Goal: Task Accomplishment & Management: Use online tool/utility

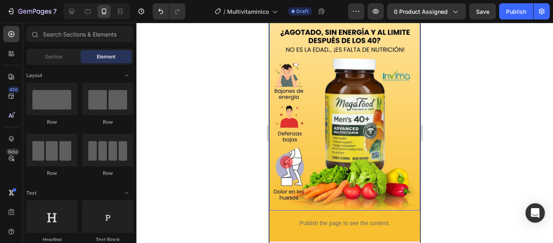
scroll to position [40, 0]
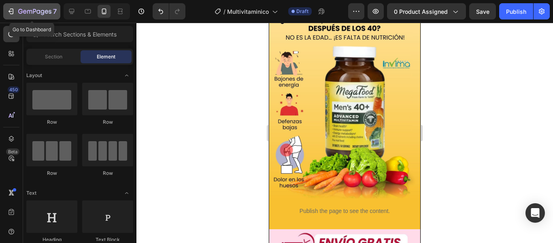
click at [12, 12] on icon "button" at bounding box center [11, 11] width 8 height 8
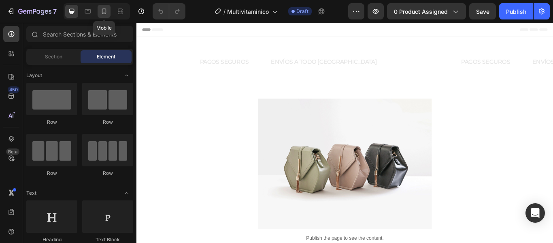
click at [109, 13] on div at bounding box center [104, 11] width 13 height 13
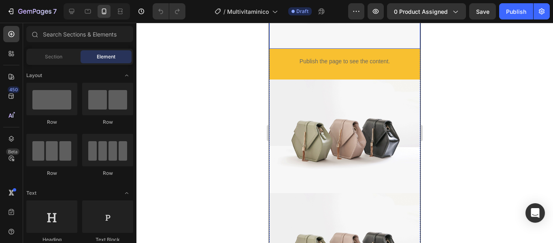
scroll to position [162, 0]
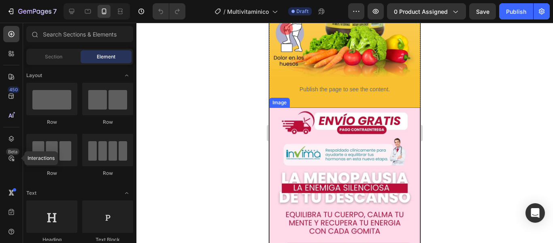
click at [299, 113] on img at bounding box center [344, 201] width 151 height 189
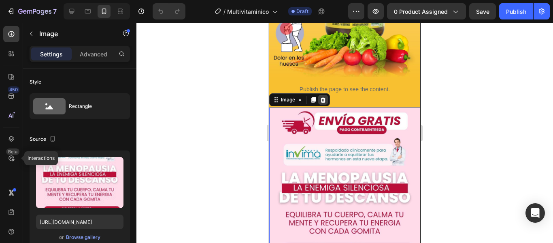
click at [321, 96] on icon at bounding box center [323, 99] width 6 height 6
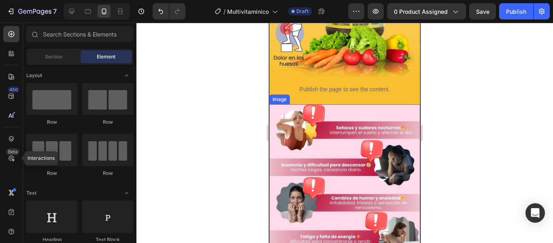
click at [325, 121] on img at bounding box center [344, 198] width 151 height 189
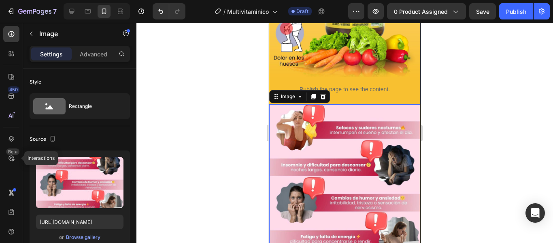
click at [324, 94] on div "Image" at bounding box center [299, 96] width 61 height 13
click at [320, 93] on icon at bounding box center [323, 96] width 6 height 6
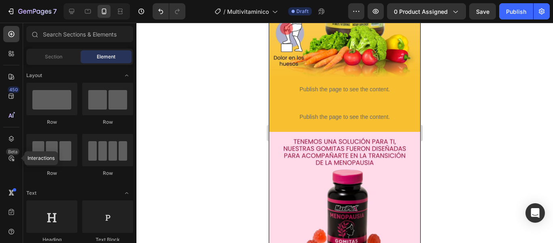
click at [454, 132] on div at bounding box center [344, 133] width 417 height 220
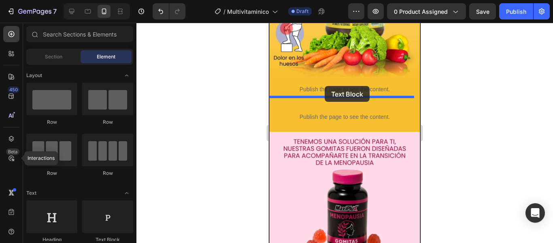
drag, startPoint x: 371, startPoint y: 250, endPoint x: 324, endPoint y: 94, distance: 163.2
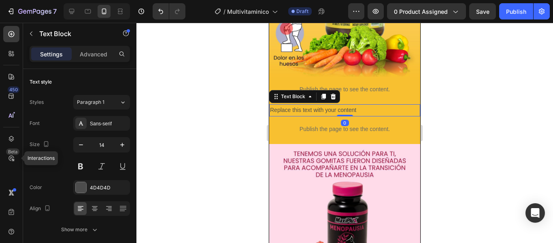
click at [343, 104] on div "Replace this text with your content" at bounding box center [344, 110] width 151 height 12
click at [343, 105] on p "Replace this text with your content" at bounding box center [344, 110] width 149 height 10
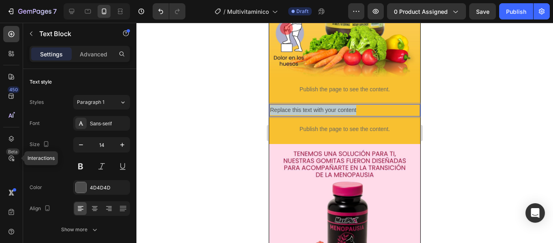
click at [343, 105] on p "Replace this text with your content" at bounding box center [344, 110] width 149 height 10
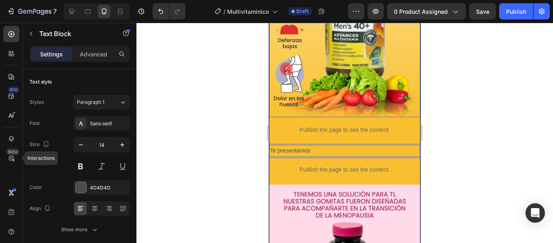
scroll to position [40, 0]
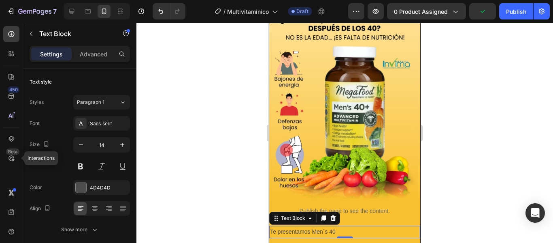
click at [354, 226] on p "Te presentamos Men´s 40" at bounding box center [344, 231] width 149 height 10
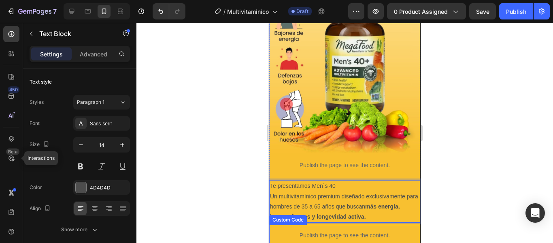
scroll to position [104, 0]
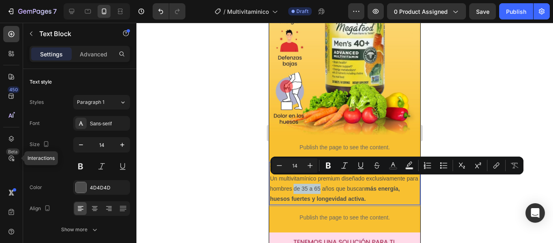
drag, startPoint x: 307, startPoint y: 181, endPoint x: 333, endPoint y: 182, distance: 26.7
click at [333, 182] on p "Un multivitamínico premium diseñado exclusivamente para hombres de 35 a 65 años…" at bounding box center [344, 188] width 149 height 31
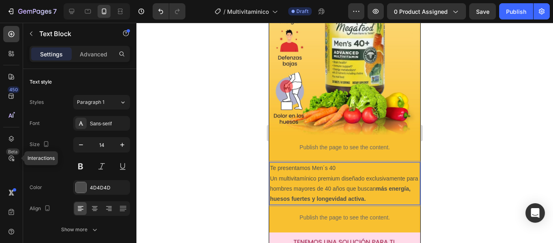
click at [469, 170] on div at bounding box center [344, 133] width 417 height 220
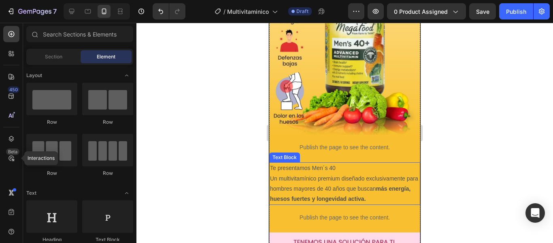
click at [343, 177] on p "Un multivitamínico premium diseñado exclusivamente para hombres mayores de 40 a…" at bounding box center [344, 188] width 149 height 31
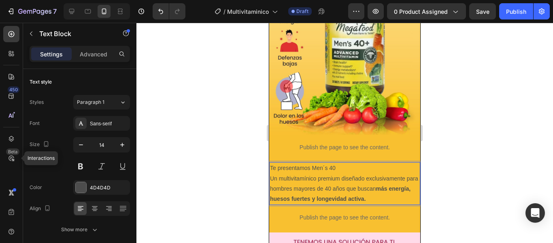
drag, startPoint x: 389, startPoint y: 190, endPoint x: 275, endPoint y: 163, distance: 117.5
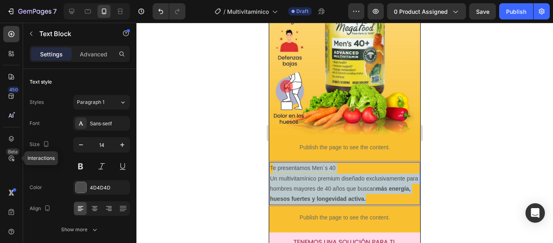
drag, startPoint x: 272, startPoint y: 162, endPoint x: 394, endPoint y: 191, distance: 125.8
click at [394, 191] on div "Te presentamos Men´s 40 Un multivitamínico premium diseñado exclusivamente para…" at bounding box center [344, 183] width 151 height 43
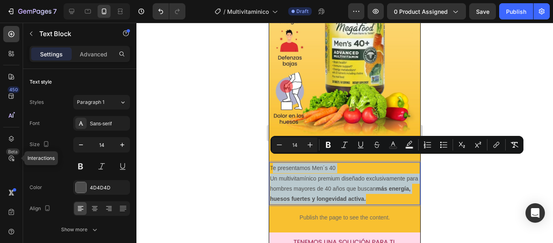
click at [397, 191] on p "Un multivitamínico premium diseñado exclusivamente para hombres mayores de 40 a…" at bounding box center [344, 188] width 149 height 31
drag, startPoint x: 394, startPoint y: 191, endPoint x: 267, endPoint y: 162, distance: 129.7
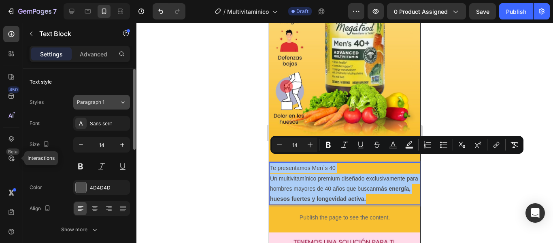
click at [111, 97] on button "Paragraph 1" at bounding box center [101, 102] width 57 height 15
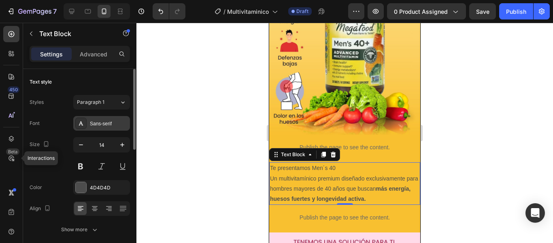
click at [98, 127] on div "Sans-serif" at bounding box center [109, 123] width 38 height 7
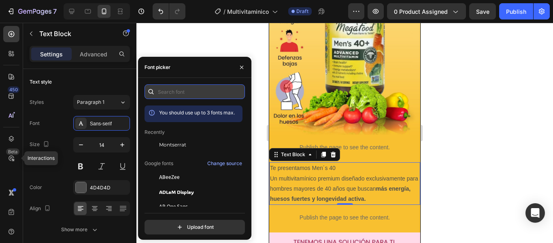
click at [180, 94] on input "text" at bounding box center [195, 91] width 100 height 15
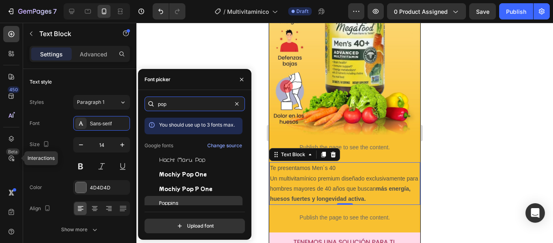
type input "pop"
click at [178, 201] on span "Poppins" at bounding box center [168, 202] width 19 height 7
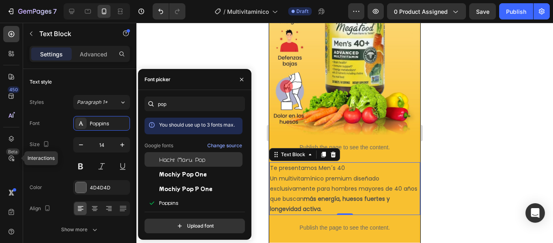
scroll to position [20, 0]
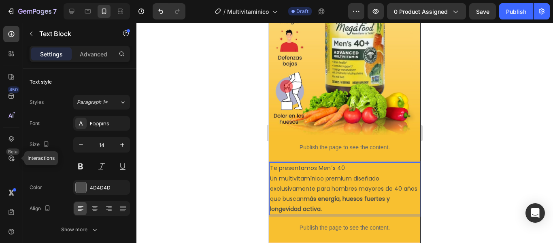
click at [280, 163] on p "Te presentamos Men´s 40" at bounding box center [344, 168] width 149 height 10
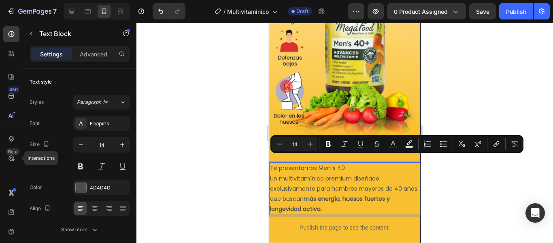
click at [274, 173] on p "Un multivitamínico premium diseñado exclusivamente para hombres mayores de 40 a…" at bounding box center [344, 193] width 149 height 41
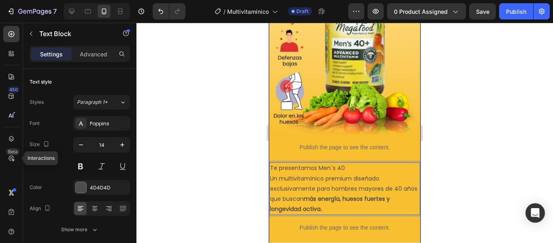
click at [272, 173] on p "Un multivitamínico premium diseñado exclusivamente para hombres mayores de 40 a…" at bounding box center [344, 193] width 149 height 41
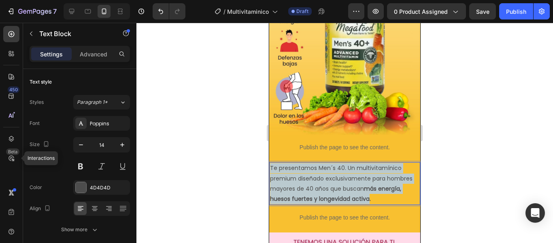
drag, startPoint x: 370, startPoint y: 192, endPoint x: 271, endPoint y: 162, distance: 102.6
click at [271, 163] on p "Te presentamos Men´s 40. Un multivitamínico premium diseñado exclusivamente par…" at bounding box center [344, 183] width 149 height 41
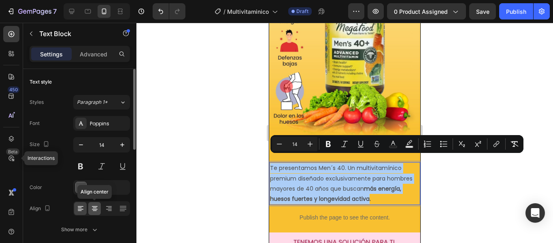
click at [95, 204] on icon at bounding box center [95, 208] width 8 height 8
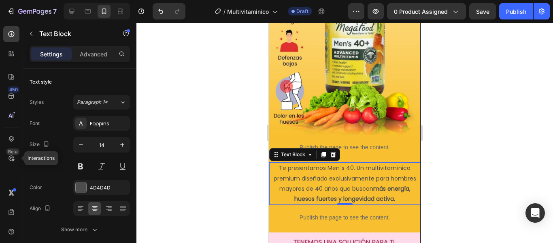
click at [278, 163] on p "Te presentamos Men´s 40. Un multivitamínico premium diseñado exclusivamente par…" at bounding box center [344, 183] width 149 height 41
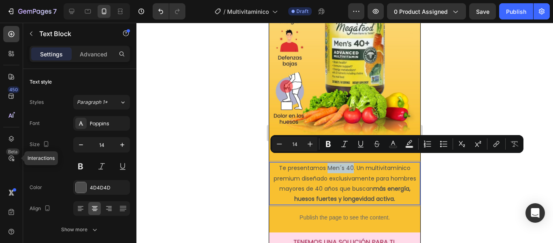
drag, startPoint x: 325, startPoint y: 161, endPoint x: 350, endPoint y: 161, distance: 25.1
click at [350, 163] on p "Te presentamos Men´s 40. Un multivitamínico premium diseñado exclusivamente par…" at bounding box center [344, 183] width 149 height 41
click at [330, 143] on icon "Editor contextual toolbar" at bounding box center [328, 144] width 8 height 8
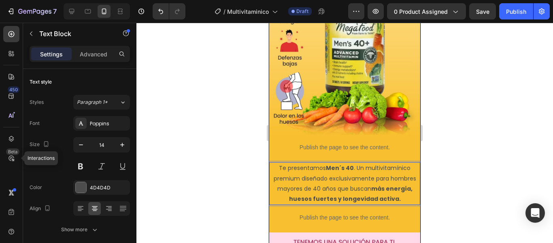
click at [356, 169] on p "Te presentamos Men´s 40 . Un multivitamínico premium diseñado exclusivamente pa…" at bounding box center [344, 183] width 149 height 41
click at [326, 164] on strong "Men´s 40" at bounding box center [340, 168] width 28 height 8
click at [328, 163] on p "Te presentamos Me Men´s 40 . Un multivitamínico premium diseñado exclusivamente…" at bounding box center [344, 183] width 149 height 41
click at [330, 163] on p "Te presentamos [PERSON_NAME]´s 40 . Un multivitamínico premium diseñado exclusi…" at bounding box center [344, 183] width 149 height 41
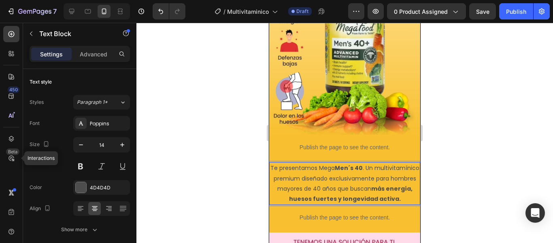
click at [356, 164] on strong "Men´s 40" at bounding box center [349, 168] width 28 height 8
click at [356, 163] on p "Te presentamos MegaF Men´s 40 . Un multivitamínico premium diseñado exclusivame…" at bounding box center [344, 183] width 149 height 41
click at [356, 163] on p "Te presentamos MegaFo Men´s 40 . Un multivitamínico premium diseñado exclusivam…" at bounding box center [344, 183] width 149 height 41
click at [360, 163] on p "Te presentamos MegaFoo Men´s 40 . Un multivitamínico premium diseñado exclusiva…" at bounding box center [344, 183] width 149 height 41
click at [361, 163] on p "Te presentamos MegaFood Men´s 40 . Un multivitamínico premium diseñado exclusiv…" at bounding box center [344, 183] width 149 height 41
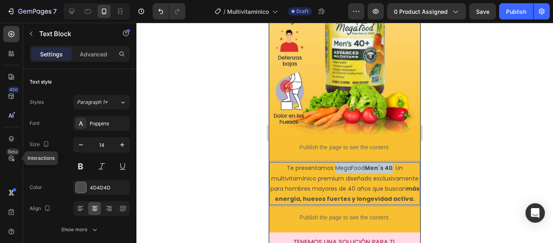
drag, startPoint x: 332, startPoint y: 161, endPoint x: 389, endPoint y: 161, distance: 56.7
click at [389, 163] on p "Te presentamos MegaFood Men´s 40 . Un multivitamínico premium diseñado exclusiv…" at bounding box center [344, 183] width 149 height 41
click at [350, 163] on p "Te presentamos MegaFood Men´s 40 . Un multivitamínico premium diseñado exclusiv…" at bounding box center [344, 183] width 149 height 41
drag, startPoint x: 332, startPoint y: 160, endPoint x: 388, endPoint y: 160, distance: 55.9
click at [388, 163] on p "Te presentamos MegaFood Men´s 40 . Un multivitamínico premium diseñado exclusiv…" at bounding box center [344, 183] width 149 height 41
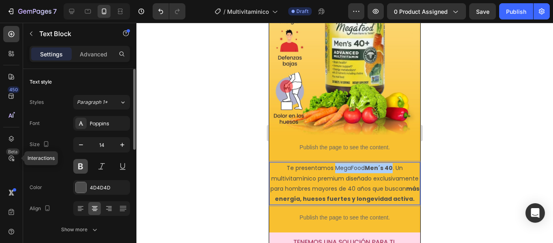
click at [81, 168] on button at bounding box center [80, 166] width 15 height 15
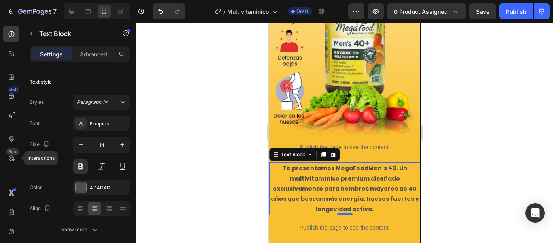
click at [331, 168] on p "Te presentamos MegaFood Men´s 40 . Un multivitamínico premium diseñado exclusiv…" at bounding box center [344, 188] width 149 height 51
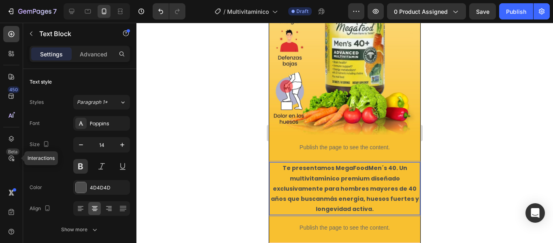
click at [283, 163] on p "Te presentamos MegaFood Men´s 40 . Un multivitamínico premium diseñado exclusiv…" at bounding box center [344, 188] width 149 height 51
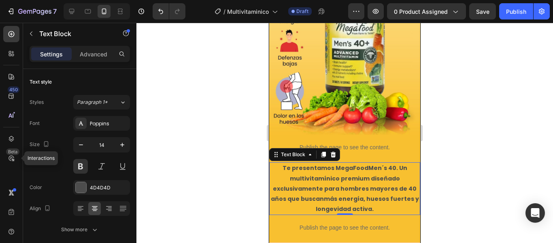
click at [485, 181] on div at bounding box center [344, 133] width 417 height 220
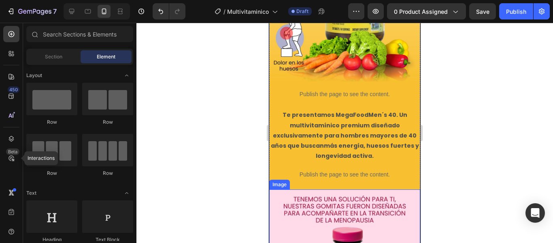
scroll to position [185, 0]
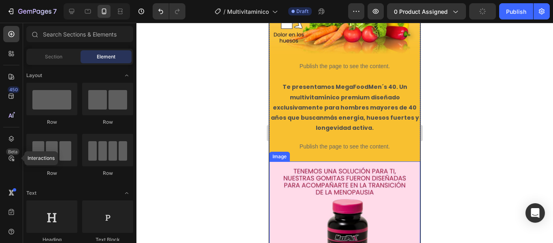
click at [297, 117] on p "Te presentamos MegaFood Men´s 40 . Un multivitamínico premium diseñado exclusiv…" at bounding box center [344, 107] width 149 height 51
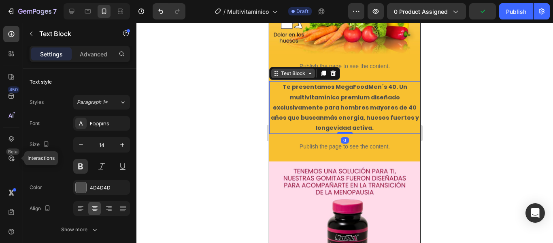
click at [287, 70] on div "Text Block" at bounding box center [293, 73] width 28 height 7
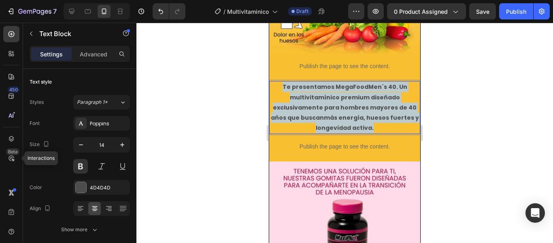
drag, startPoint x: 283, startPoint y: 80, endPoint x: 383, endPoint y: 120, distance: 107.7
click at [383, 120] on p "Te presentamos MegaFood Men´s 40 . Un multivitamínico premium diseñado exclusiv…" at bounding box center [344, 107] width 149 height 51
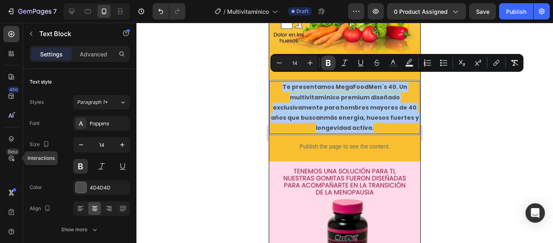
click at [324, 65] on icon "Editor contextual toolbar" at bounding box center [328, 63] width 8 height 8
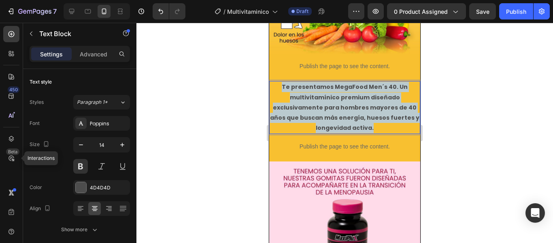
drag, startPoint x: 278, startPoint y: 80, endPoint x: 387, endPoint y: 118, distance: 115.9
click at [387, 118] on p "Te presentamos MegaFood Men´s 40. Un multivitamínico premium diseñado exclusiva…" at bounding box center [344, 107] width 149 height 51
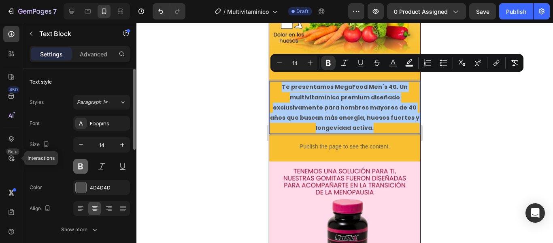
click at [82, 167] on button at bounding box center [80, 166] width 15 height 15
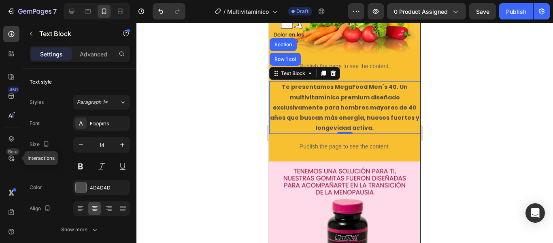
click at [350, 100] on strong "Te presentamos MegaFood Men´s 40. Un multivitamínico premium diseñado exclusiva…" at bounding box center [344, 107] width 149 height 49
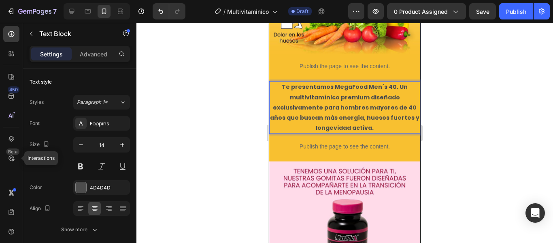
click at [292, 83] on strong "Te presentamos MegaFood Men´s 40. Un multivitamínico premium diseñado exclusiva…" at bounding box center [344, 107] width 149 height 49
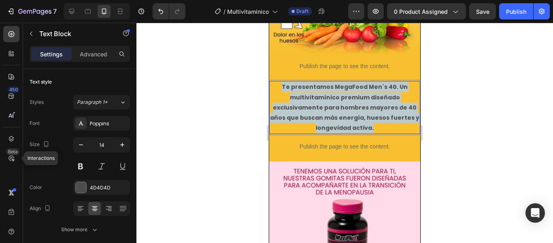
click at [292, 83] on strong "Te presentamos MegaFood Men´s 40. Un multivitamínico premium diseñado exclusiva…" at bounding box center [344, 107] width 149 height 49
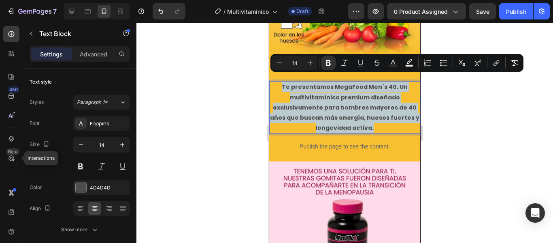
click at [292, 83] on strong "Te presentamos MegaFood Men´s 40. Un multivitamínico premium diseñado exclusiva…" at bounding box center [344, 107] width 149 height 49
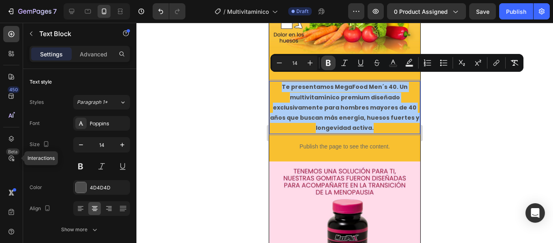
click at [334, 65] on button "Bold" at bounding box center [328, 62] width 15 height 15
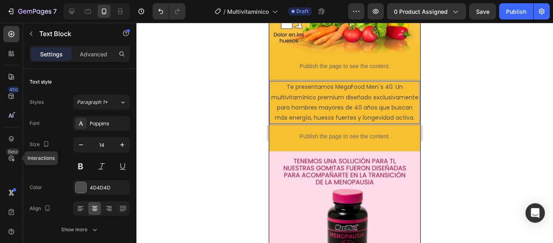
click at [315, 82] on p "Te presentamos MegaFood Men´s 40. Un multivitamínico premium diseñado exclusiva…" at bounding box center [344, 102] width 149 height 41
drag, startPoint x: 331, startPoint y: 79, endPoint x: 390, endPoint y: 80, distance: 58.3
click at [390, 82] on p "Te presentamos MegaFood Men´s 40. Un multivitamínico premium diseñado exclusiva…" at bounding box center [344, 102] width 149 height 41
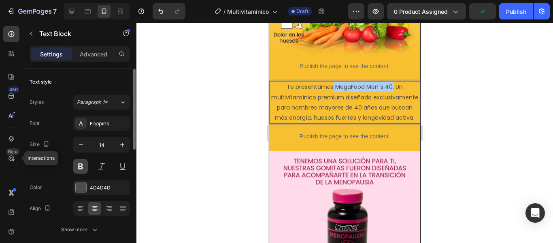
click at [81, 169] on button at bounding box center [80, 166] width 15 height 15
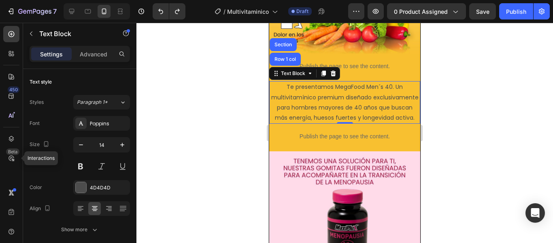
click at [354, 89] on p "Te presentamos MegaFood Men´s 40. Un multivitamínico premium diseñado exclusiva…" at bounding box center [344, 102] width 149 height 41
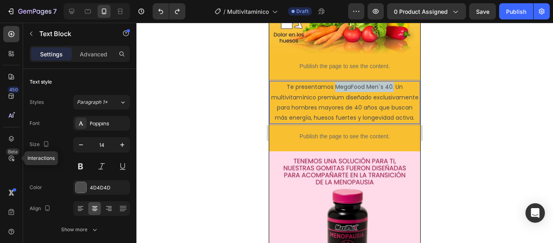
drag, startPoint x: 334, startPoint y: 79, endPoint x: 390, endPoint y: 80, distance: 55.9
click at [390, 82] on p "Te presentamos MegaFood Men´s 40. Un multivitamínico premium diseñado exclusiva…" at bounding box center [344, 102] width 149 height 41
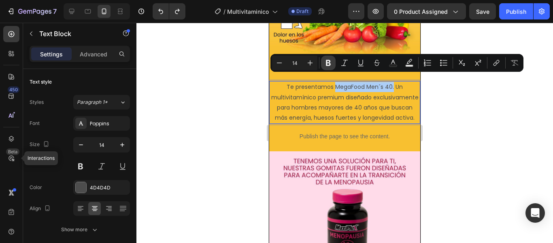
click at [332, 59] on icon "Editor contextual toolbar" at bounding box center [328, 63] width 8 height 8
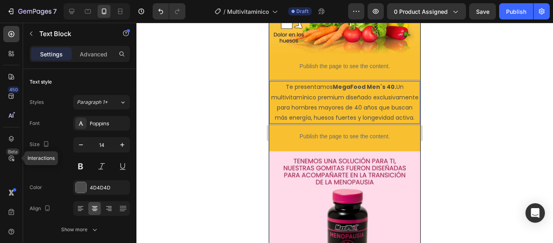
drag, startPoint x: 373, startPoint y: 120, endPoint x: 281, endPoint y: 81, distance: 99.4
click at [281, 82] on p "Te presentamos MegaFood Men´s 40. Un multivitamínico premium diseñado exclusiva…" at bounding box center [344, 102] width 149 height 41
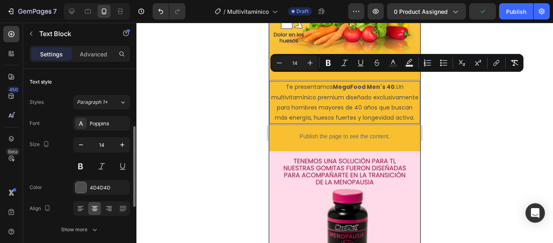
scroll to position [81, 0]
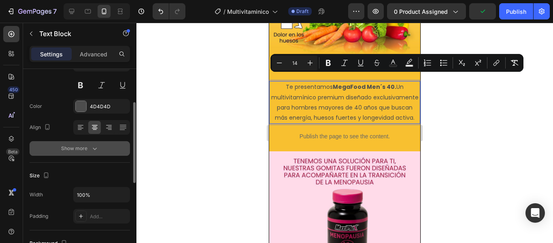
click at [86, 151] on div "Show more" at bounding box center [80, 148] width 38 height 8
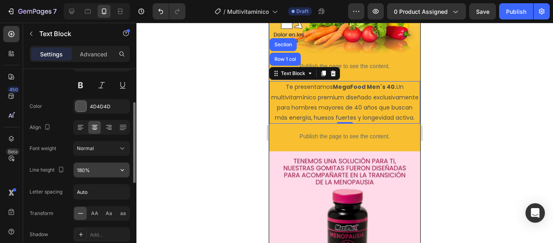
click at [96, 174] on input "180%" at bounding box center [102, 169] width 56 height 15
click at [126, 171] on icon "button" at bounding box center [122, 170] width 8 height 8
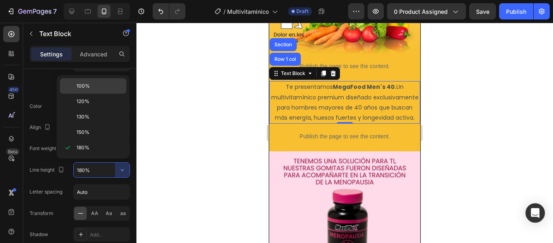
click at [94, 94] on div "100%" at bounding box center [93, 101] width 66 height 15
type input "100%"
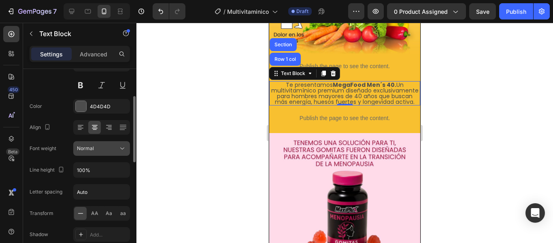
click at [113, 146] on div "Normal" at bounding box center [97, 148] width 41 height 7
click at [60, 152] on div "Font weight Normal" at bounding box center [80, 148] width 100 height 15
click at [78, 166] on input "100%" at bounding box center [102, 169] width 56 height 15
click at [100, 172] on input "100%" at bounding box center [102, 169] width 56 height 15
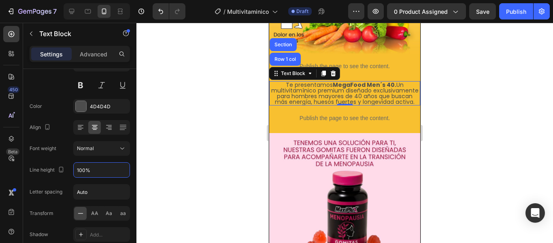
click at [138, 171] on div at bounding box center [344, 133] width 417 height 220
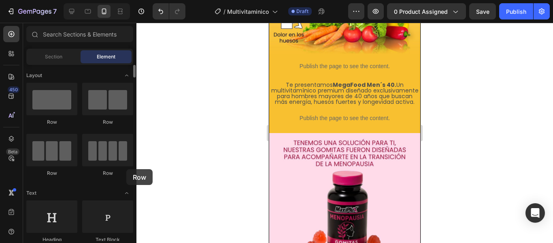
click at [126, 169] on div "Row" at bounding box center [107, 155] width 51 height 43
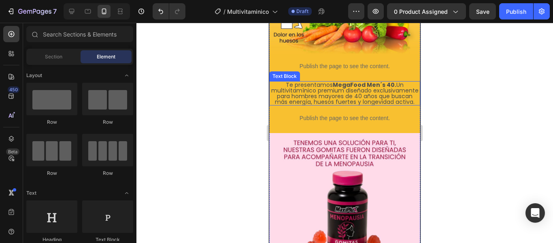
click at [342, 83] on p "Te presentamos MegaFood Men´s 40. Un multivitamínico premium diseñado exclusiva…" at bounding box center [344, 93] width 149 height 23
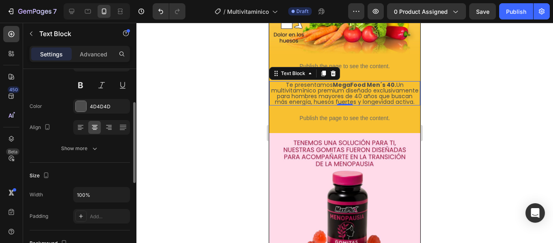
click at [81, 153] on button "Show more" at bounding box center [80, 148] width 100 height 15
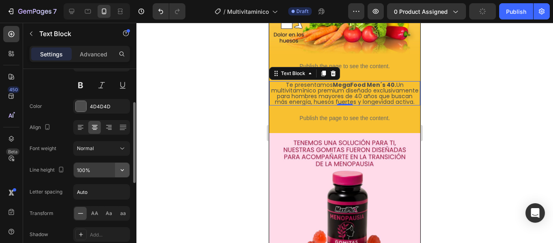
click at [122, 168] on icon "button" at bounding box center [122, 170] width 8 height 8
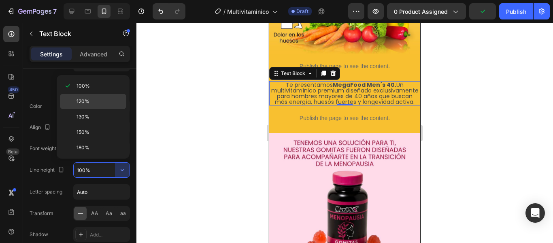
click at [94, 104] on p "120%" at bounding box center [100, 101] width 46 height 7
type input "120%"
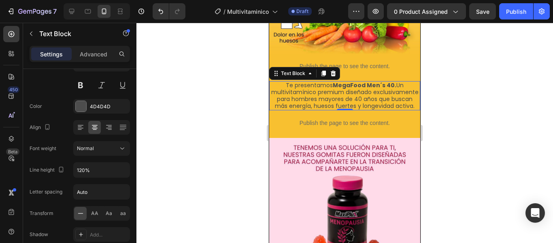
click at [445, 124] on div at bounding box center [344, 133] width 417 height 220
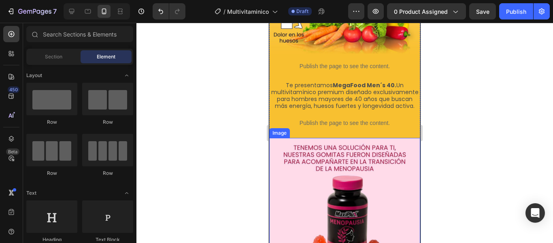
click at [348, 151] on img at bounding box center [344, 232] width 151 height 189
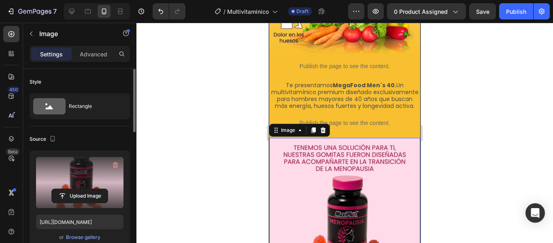
click at [80, 164] on label at bounding box center [79, 182] width 87 height 51
click at [80, 189] on input "file" at bounding box center [80, 196] width 56 height 14
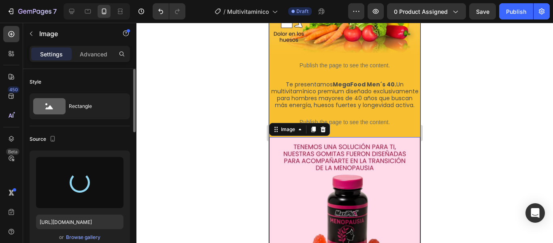
scroll to position [185, 0]
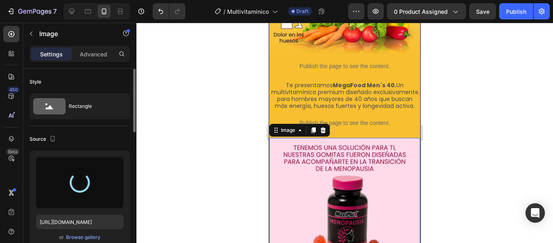
type input "[URL][DOMAIN_NAME]"
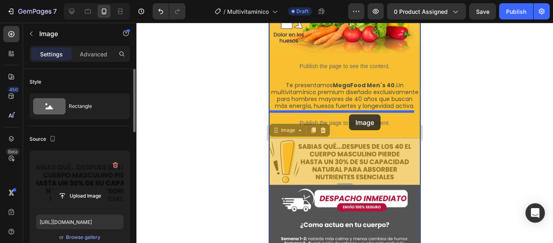
drag, startPoint x: 347, startPoint y: 162, endPoint x: 349, endPoint y: 114, distance: 48.2
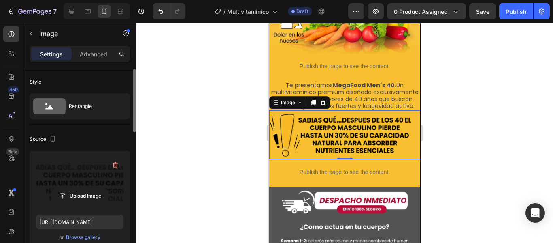
click at [482, 135] on div at bounding box center [344, 133] width 417 height 220
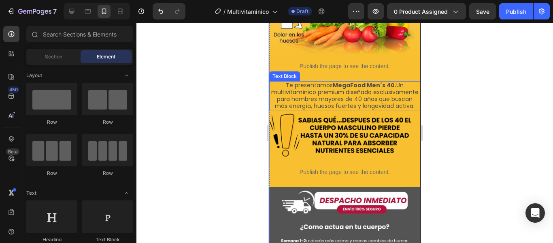
click at [340, 84] on p "Te presentamos MegaFood Men´s 40. Un multivitamínico premium diseñado exclusiva…" at bounding box center [344, 95] width 149 height 27
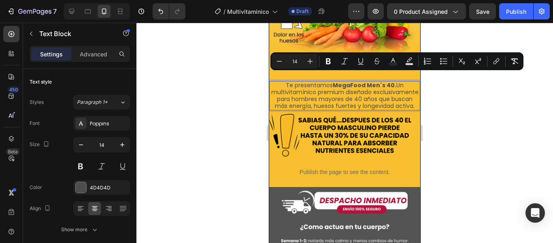
drag, startPoint x: 281, startPoint y: 77, endPoint x: 375, endPoint y: 109, distance: 99.6
click at [375, 109] on div "Te presentamos MegaFood Men´s 40. Un multivitamínico premium diseñado exclusiva…" at bounding box center [344, 95] width 151 height 29
click at [397, 61] on icon "Editor contextual toolbar" at bounding box center [393, 61] width 8 height 8
type input "4D4D4D"
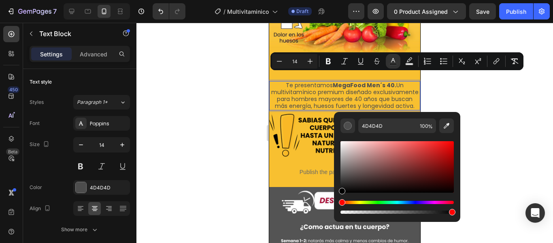
type input "000000"
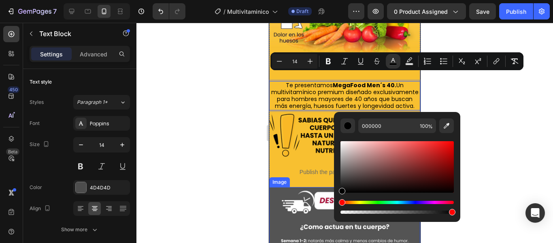
drag, startPoint x: 653, startPoint y: 197, endPoint x: 325, endPoint y: 232, distance: 329.8
click at [329, 95] on span "Te presentamos MegaFood Men´s 40. Un multivitamínico premium diseñado exclusiva…" at bounding box center [344, 95] width 147 height 28
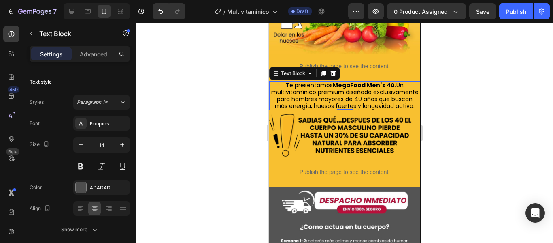
click at [449, 95] on div at bounding box center [344, 133] width 417 height 220
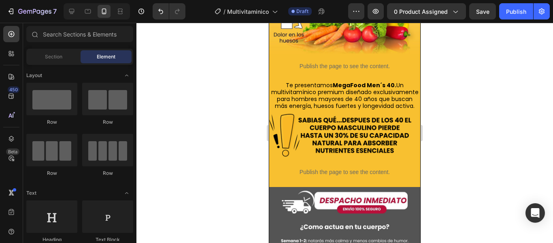
click at [439, 103] on div at bounding box center [344, 133] width 417 height 220
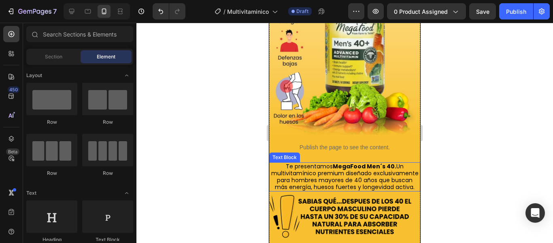
scroll to position [145, 0]
